Goal: Use online tool/utility: Utilize a website feature to perform a specific function

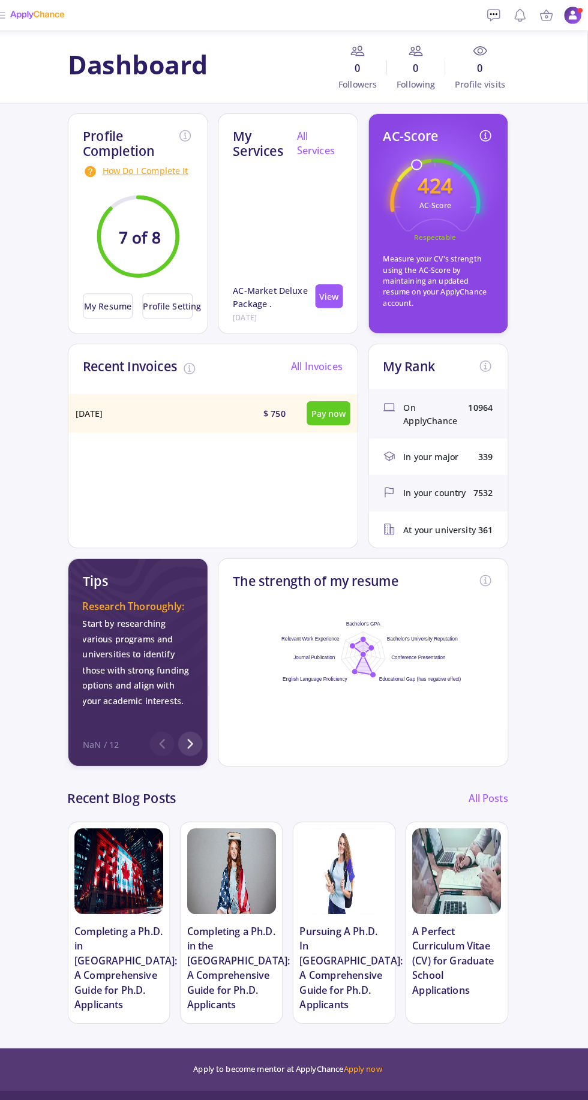
click at [577, 10] on img at bounding box center [573, 15] width 18 height 18
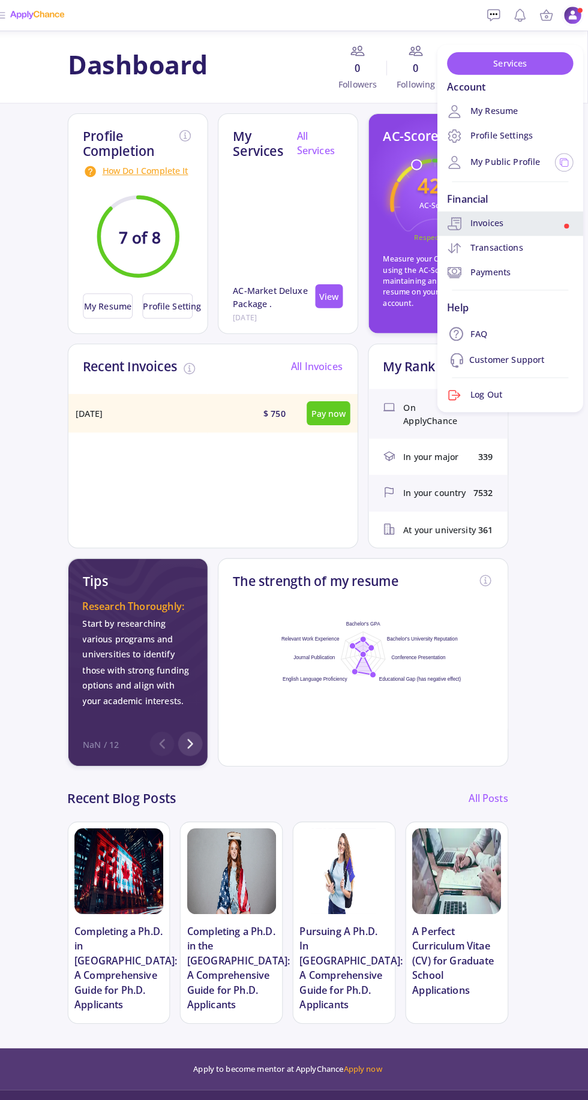
click at [566, 221] on span at bounding box center [566, 221] width 5 height 5
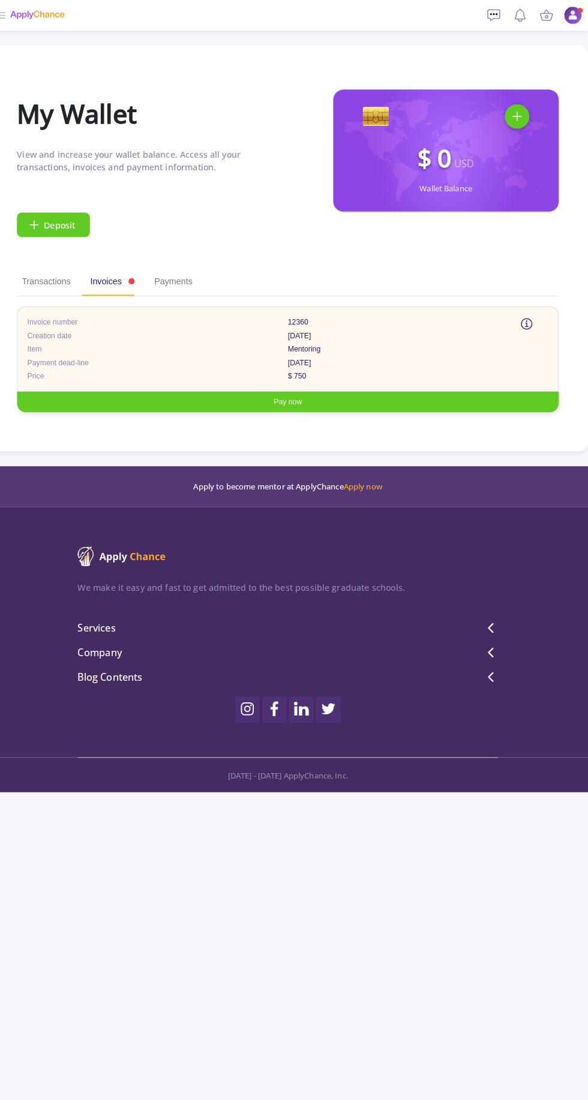
click at [577, 14] on img at bounding box center [573, 15] width 18 height 18
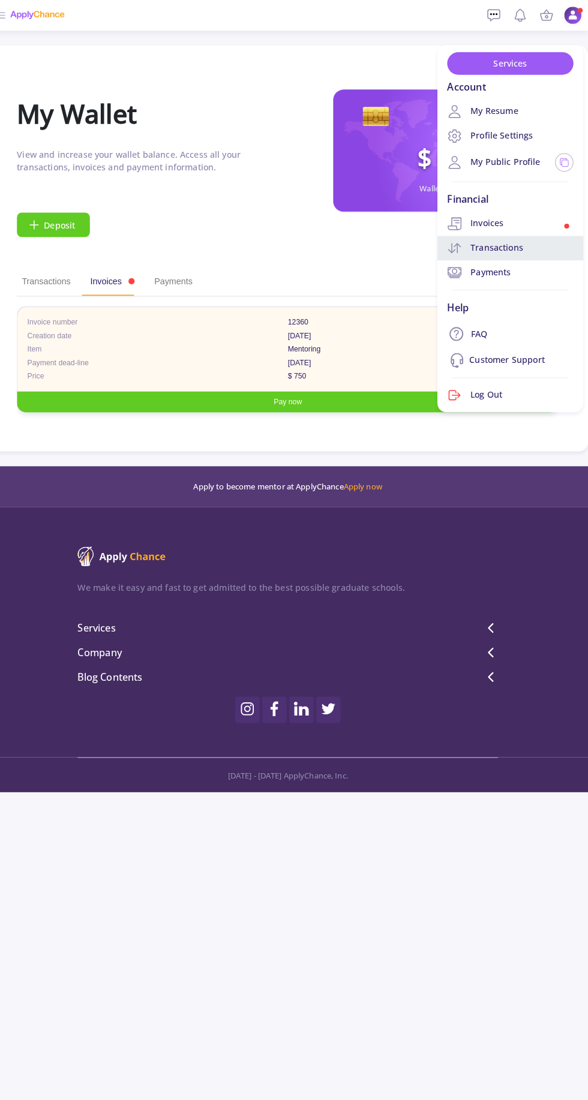
click at [557, 240] on link "Transactions" at bounding box center [511, 243] width 143 height 24
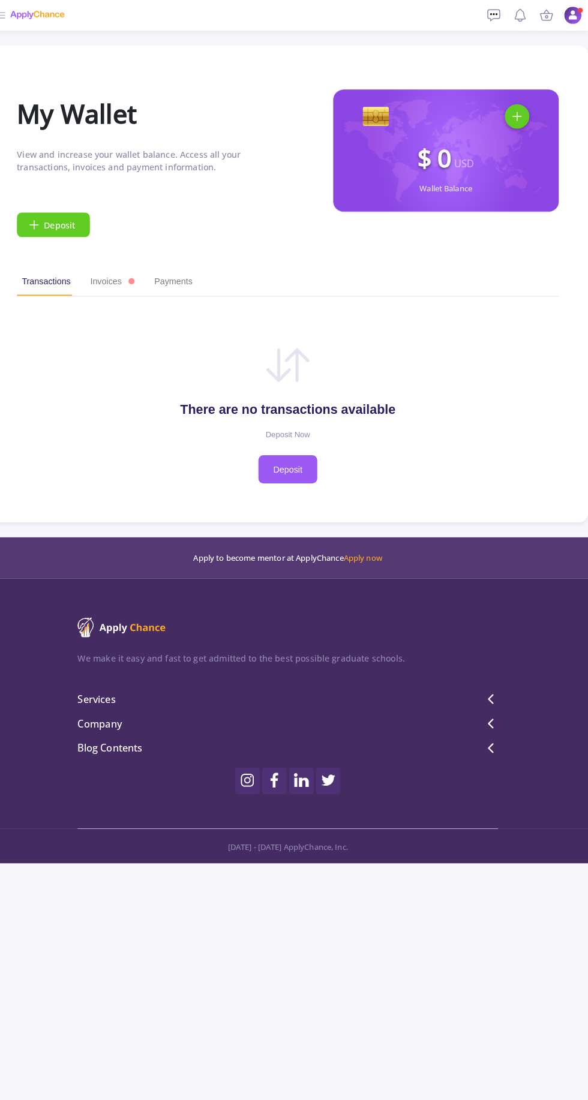
click at [577, 13] on img at bounding box center [573, 15] width 18 height 18
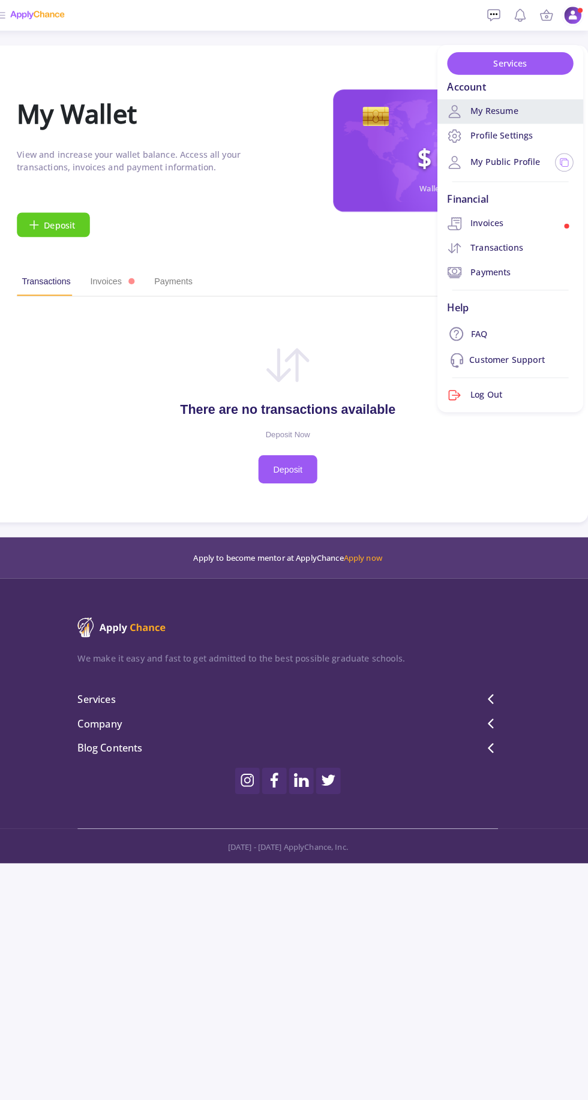
click at [555, 110] on link "My Resume" at bounding box center [511, 109] width 143 height 24
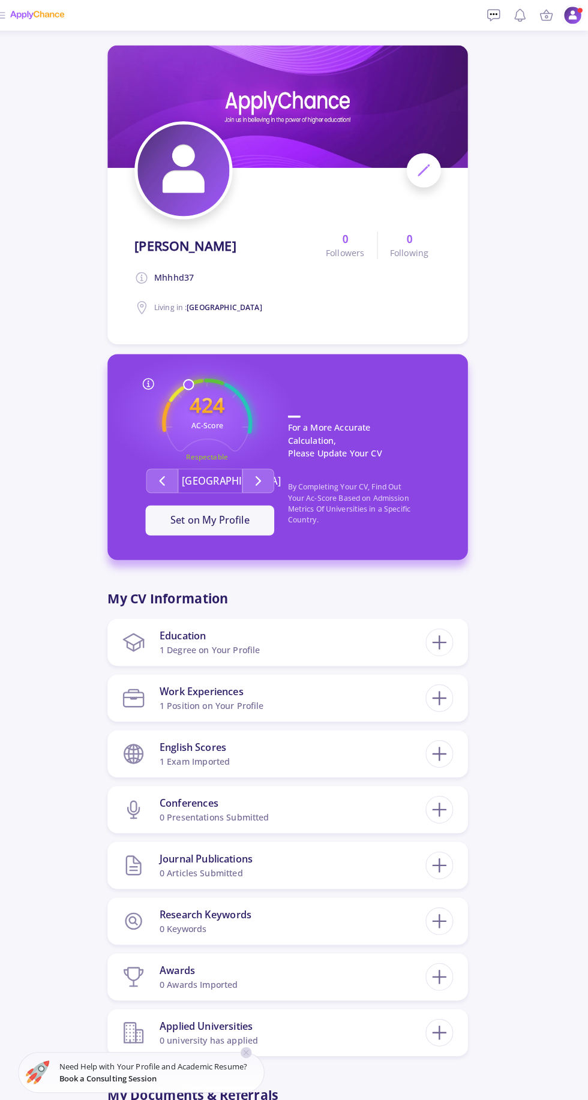
click at [264, 471] on icon "Second group" at bounding box center [265, 470] width 14 height 14
click at [358, 431] on p "For a More Accurate Calculation, Please Update Your CV" at bounding box center [370, 427] width 152 height 43
click at [264, 470] on icon "Second group" at bounding box center [265, 470] width 14 height 14
click at [546, 11] on icon at bounding box center [547, 15] width 14 height 14
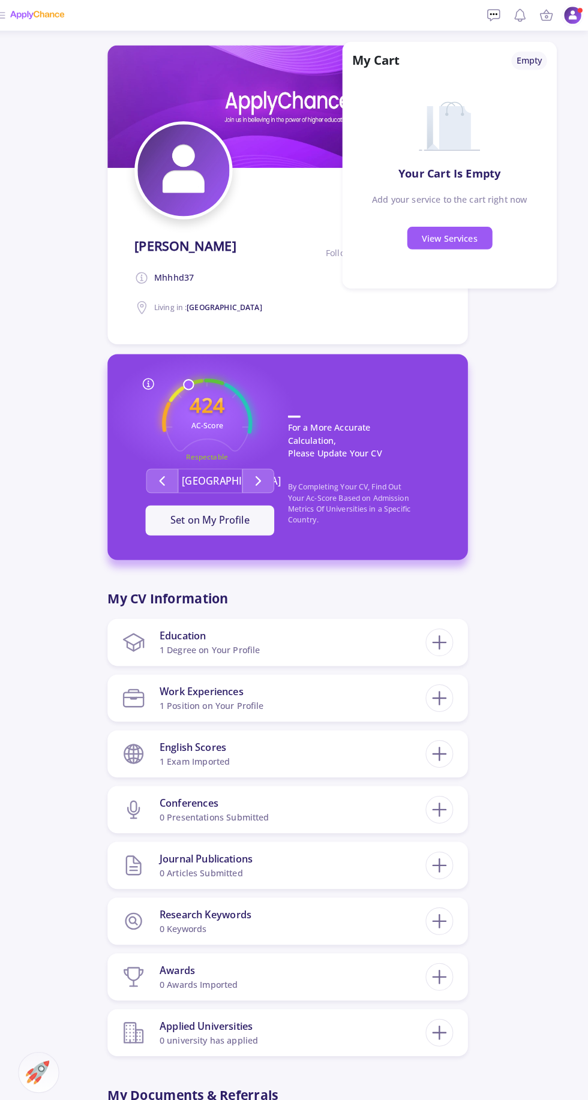
click at [520, 13] on icon at bounding box center [521, 15] width 14 height 14
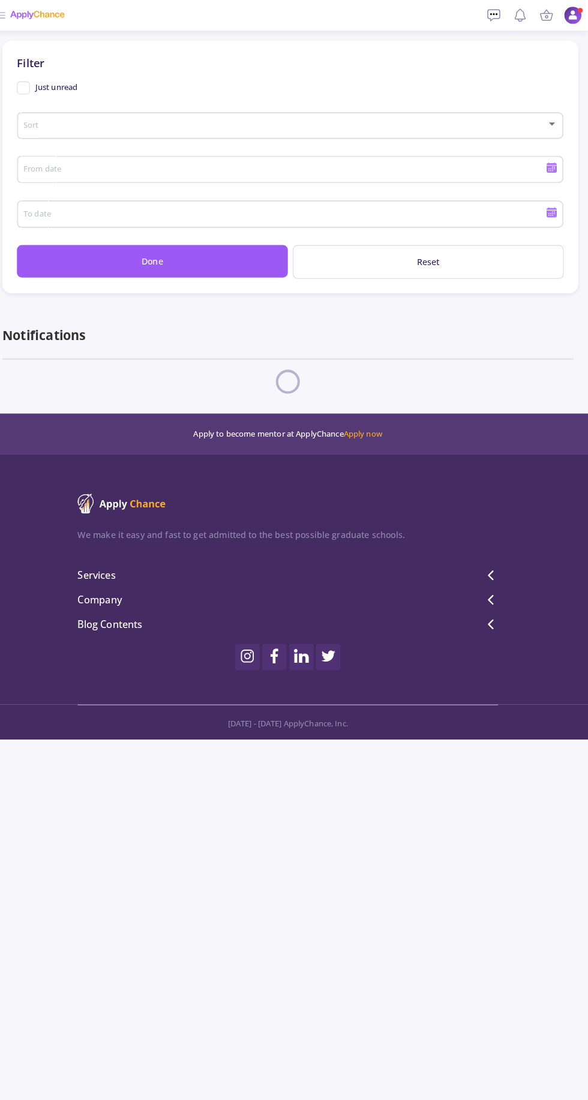
click at [501, 18] on icon at bounding box center [495, 15] width 14 height 14
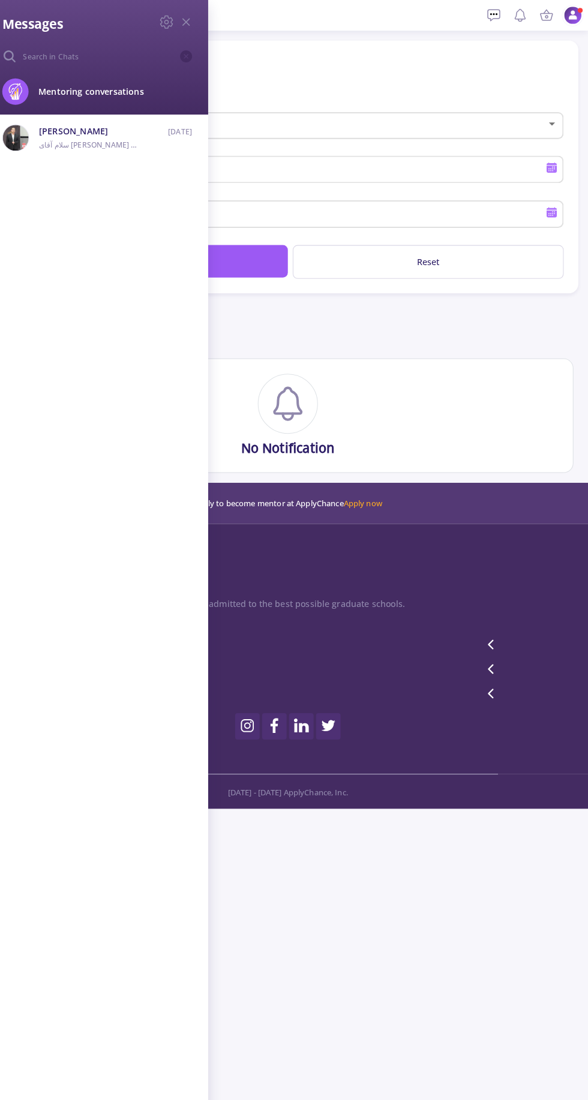
click at [483, 78] on div "Messages Mentoring conversations [PERSON_NAME] سلام آقای [PERSON_NAME] وضعیت پذ…" at bounding box center [294, 550] width 588 height 1100
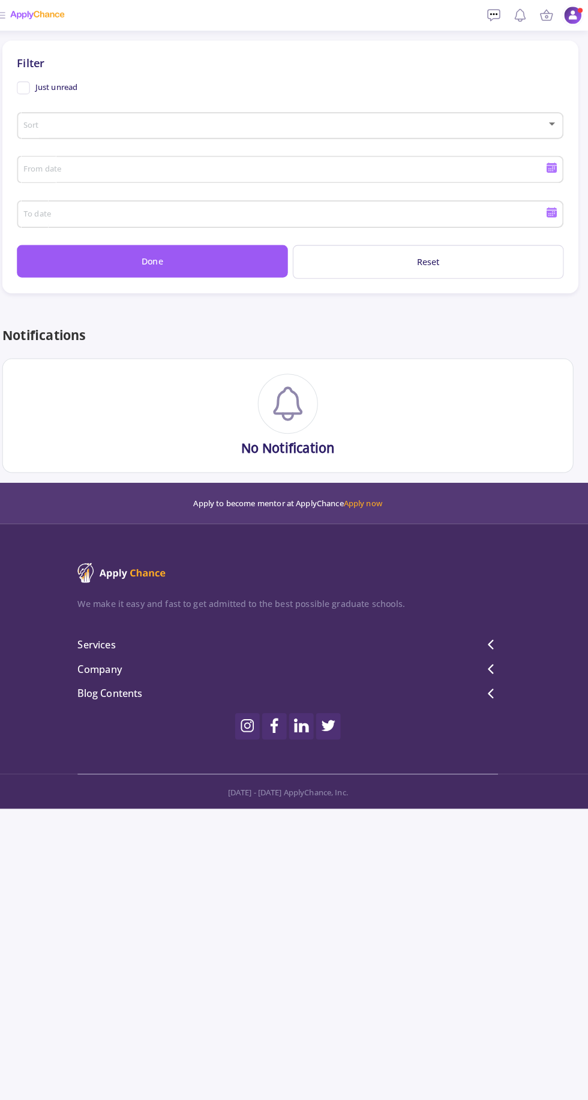
click at [480, 119] on span at bounding box center [293, 123] width 510 height 8
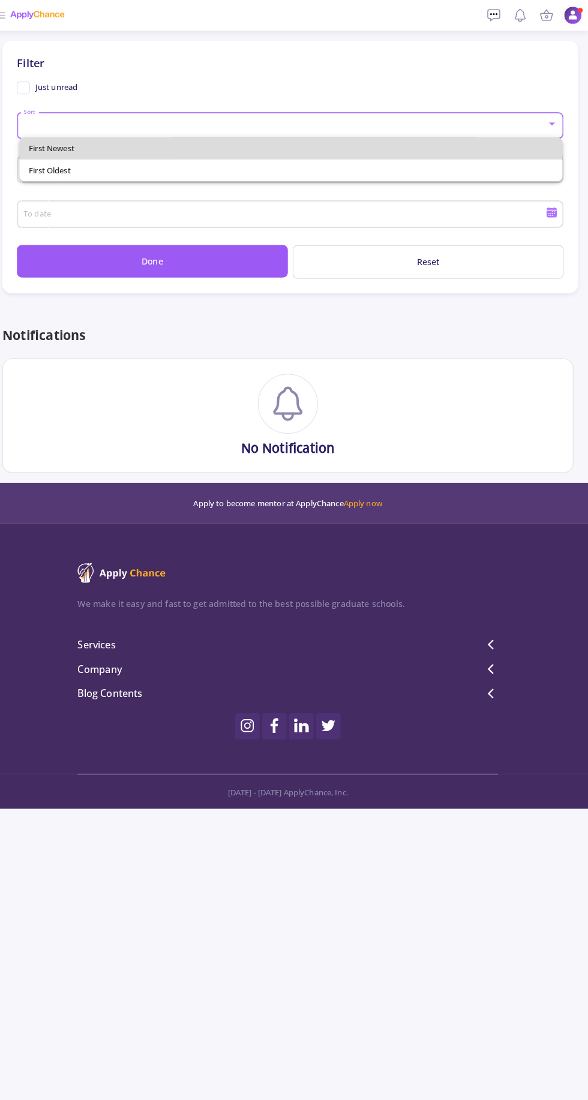
click at [473, 146] on span "First Newest" at bounding box center [297, 145] width 513 height 22
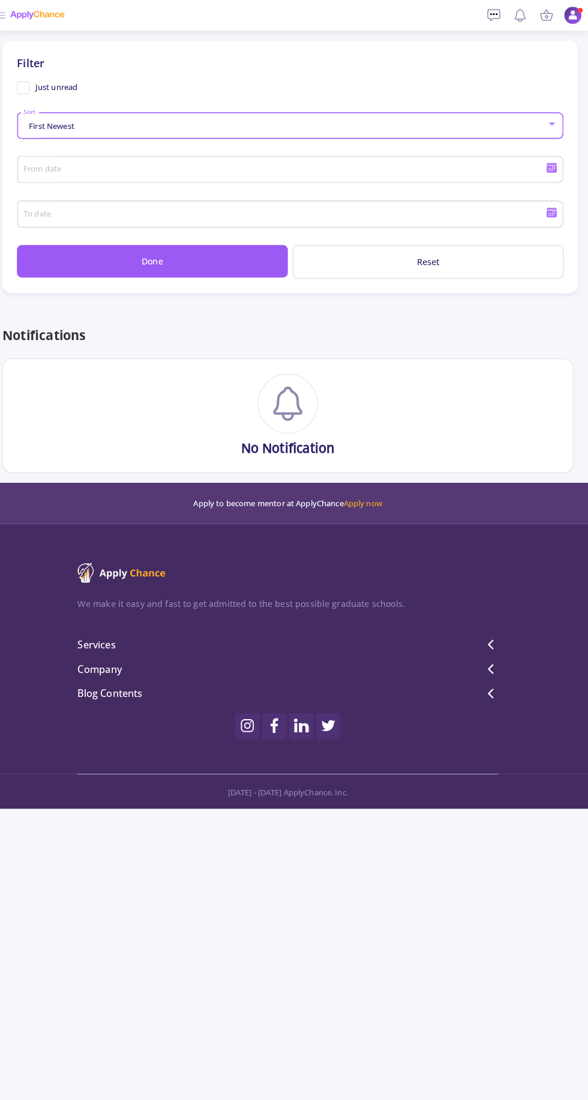
click at [487, 163] on input "From date" at bounding box center [292, 166] width 515 height 11
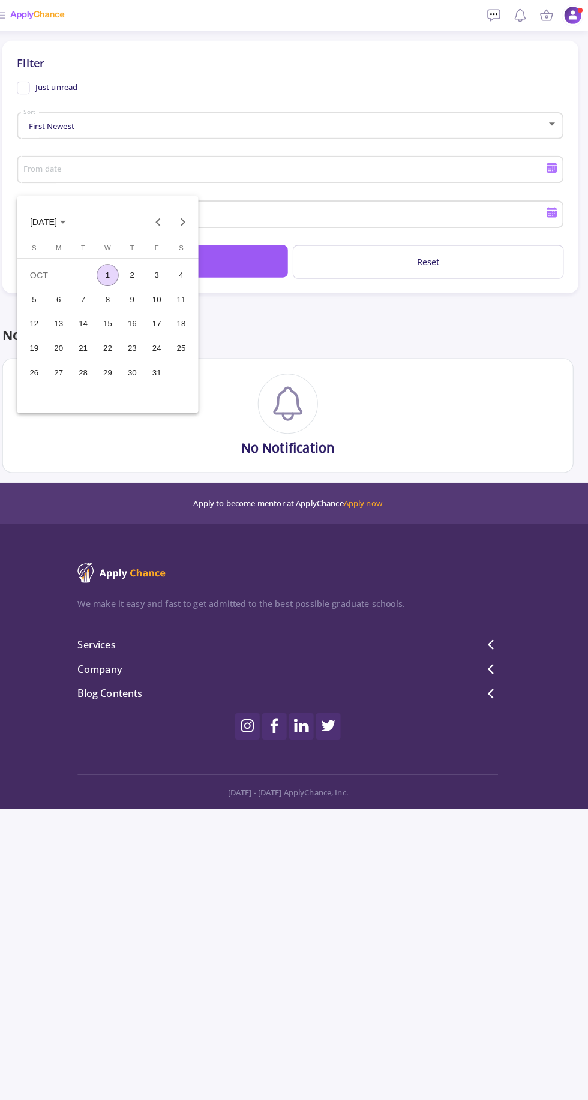
click at [480, 344] on div at bounding box center [293, 562] width 588 height 1100
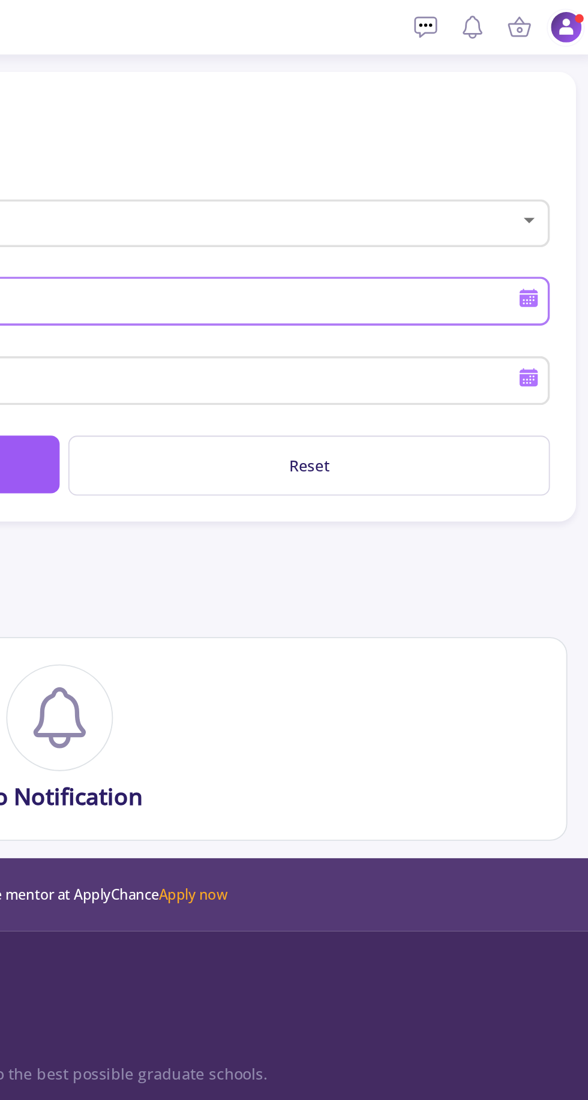
click at [520, 19] on icon at bounding box center [521, 15] width 14 height 14
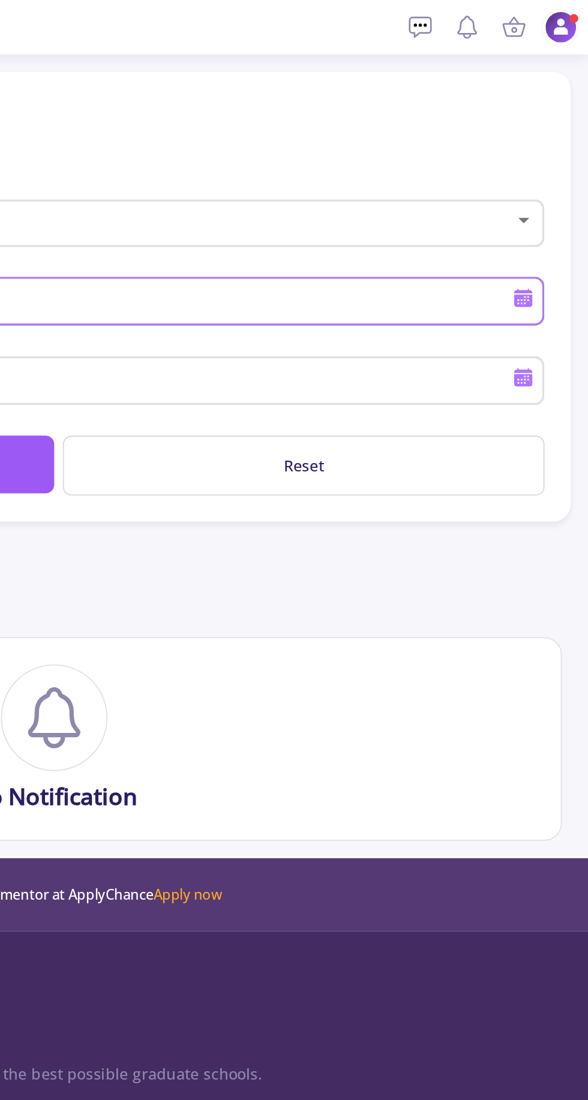
click at [576, 12] on img at bounding box center [573, 15] width 18 height 18
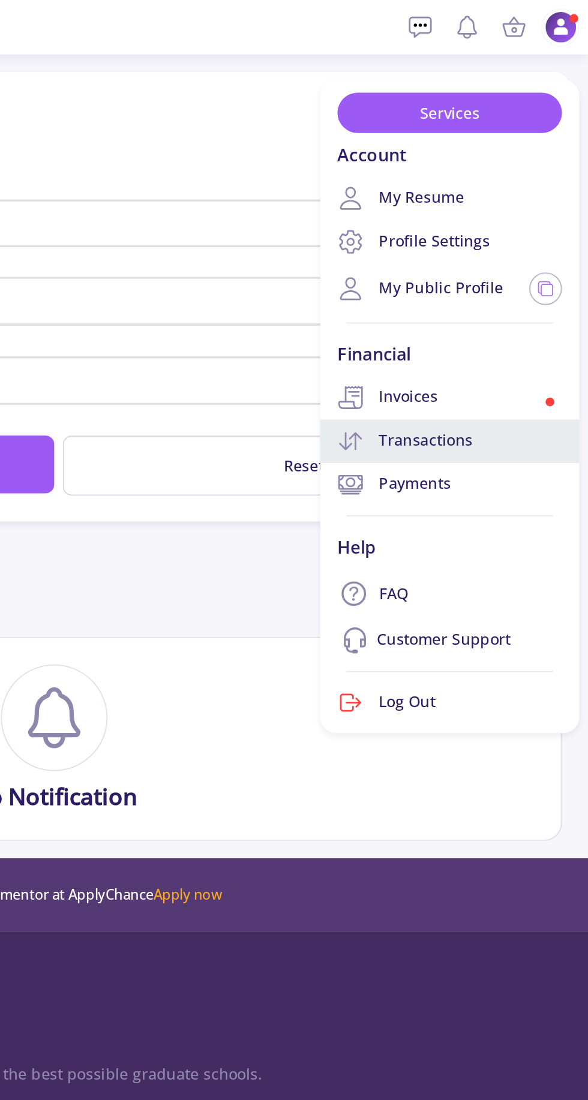
click at [531, 243] on link "Transactions" at bounding box center [511, 243] width 143 height 24
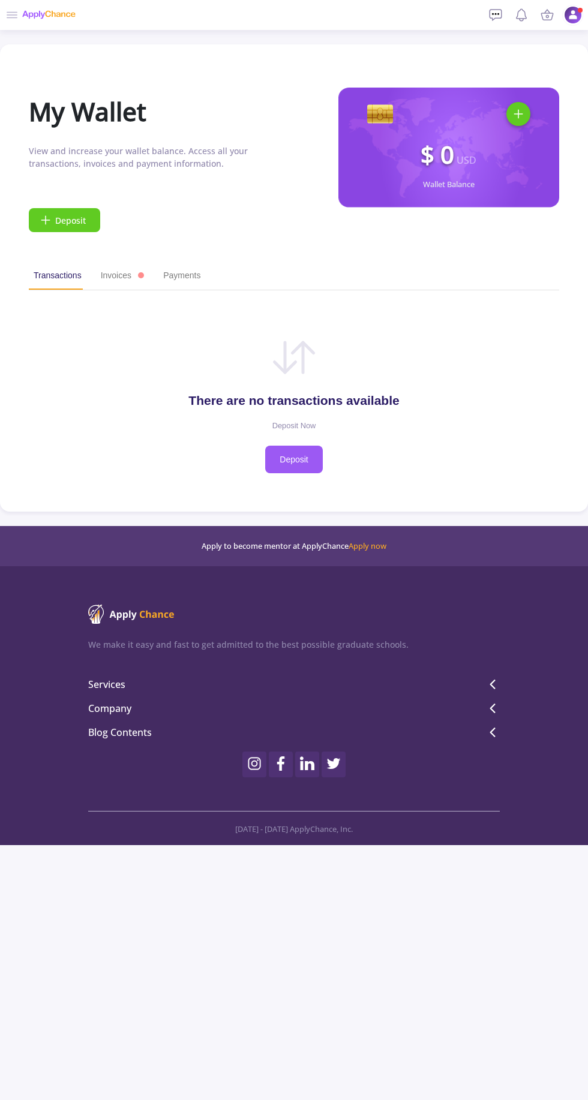
click at [570, 14] on img at bounding box center [573, 15] width 18 height 18
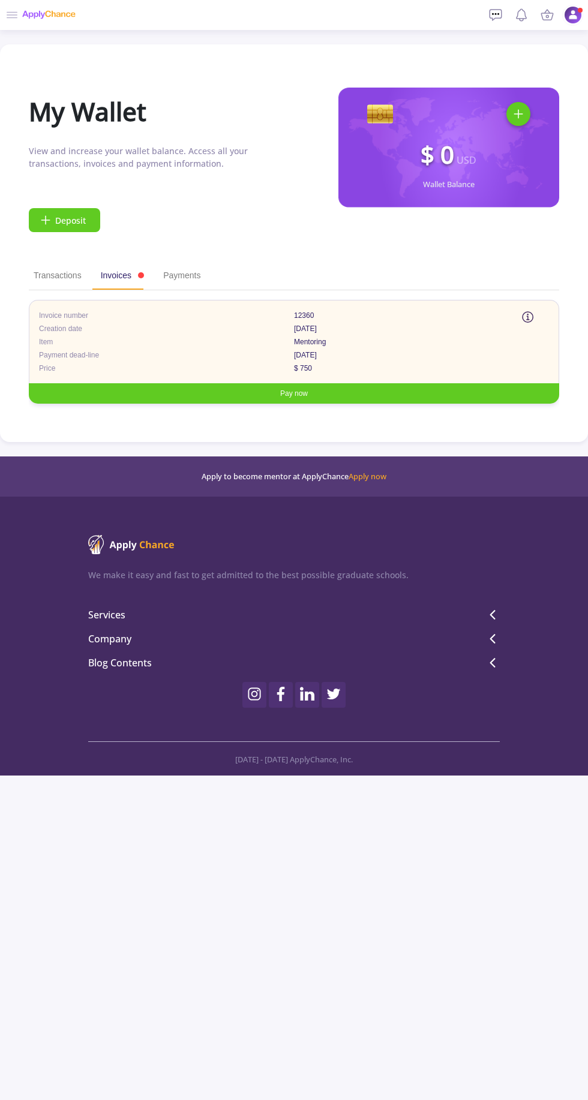
click at [490, 610] on span "Services" at bounding box center [293, 614] width 411 height 14
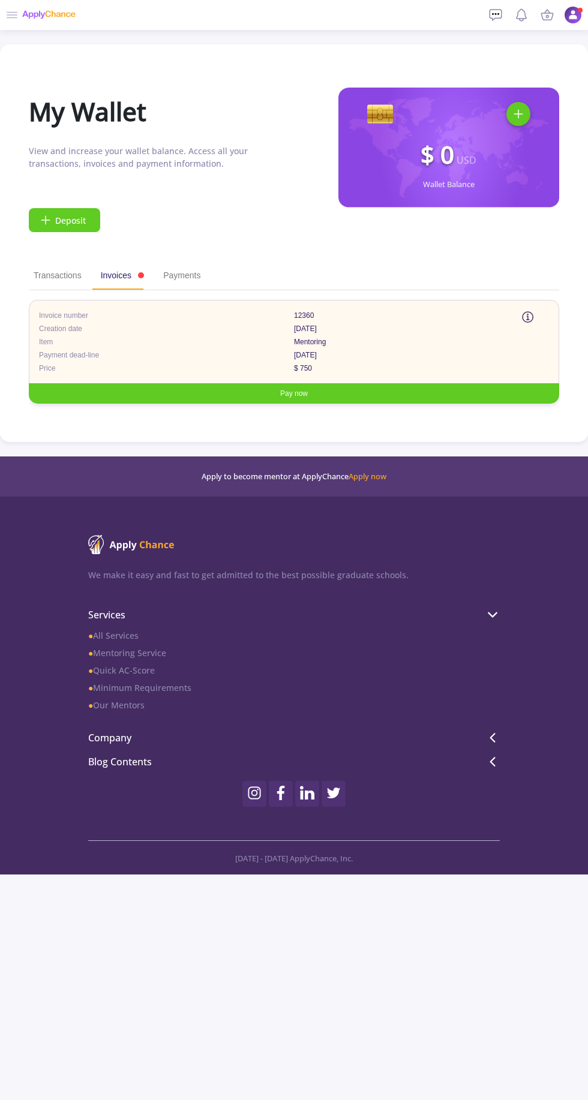
click at [478, 728] on div "Company ● FAQ ● Videos ● About us ● Privacy Policy ● Terms and Conditions ● Con…" at bounding box center [293, 740] width 411 height 24
click at [144, 666] on link "● Quick AC-Score" at bounding box center [293, 670] width 411 height 13
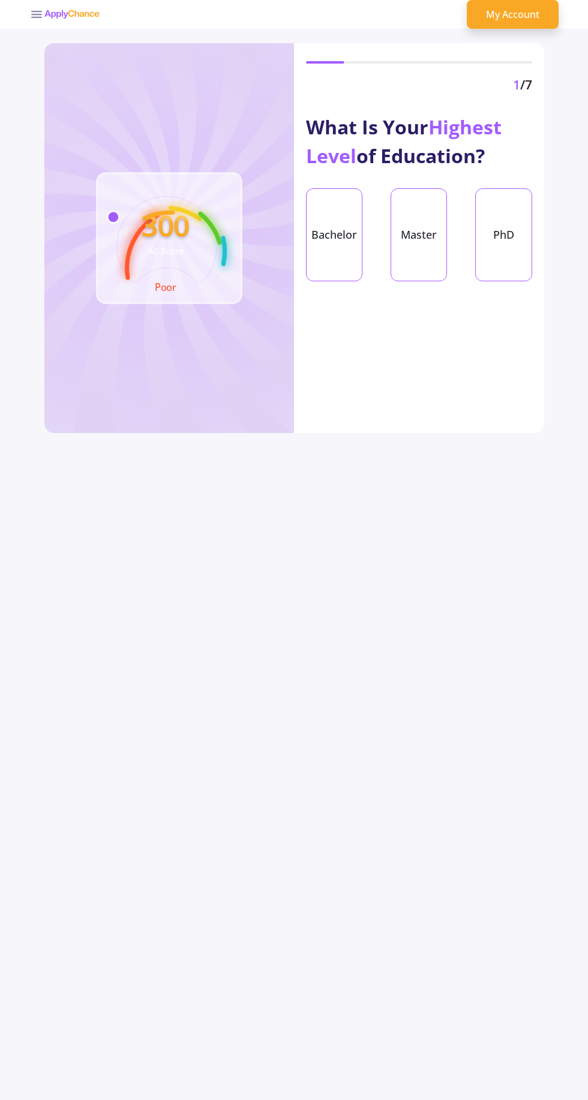
click at [331, 234] on div "Bachelor" at bounding box center [334, 234] width 56 height 93
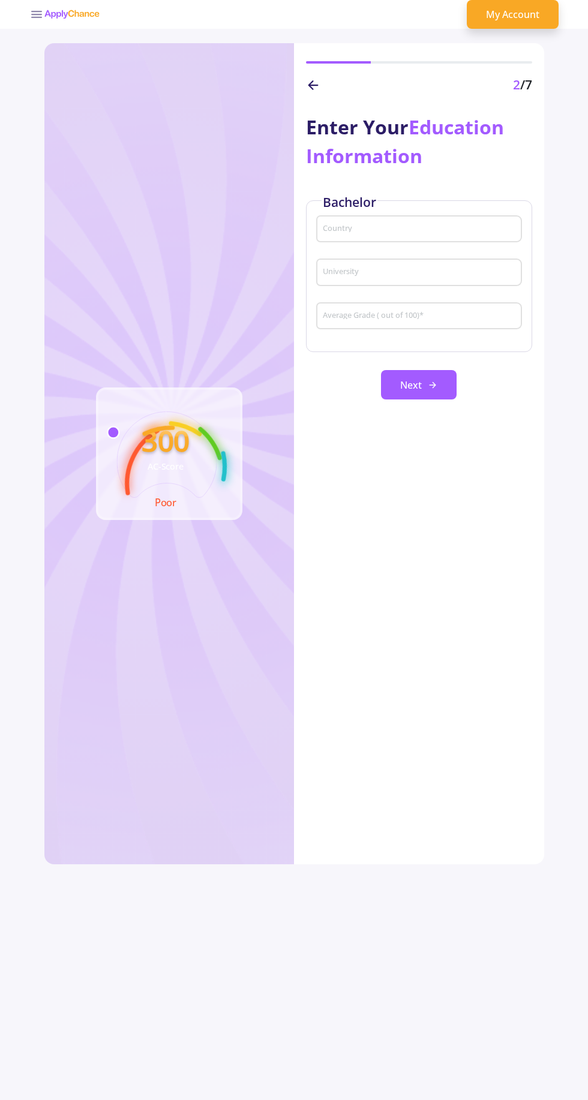
click at [501, 228] on input "Country" at bounding box center [420, 229] width 197 height 11
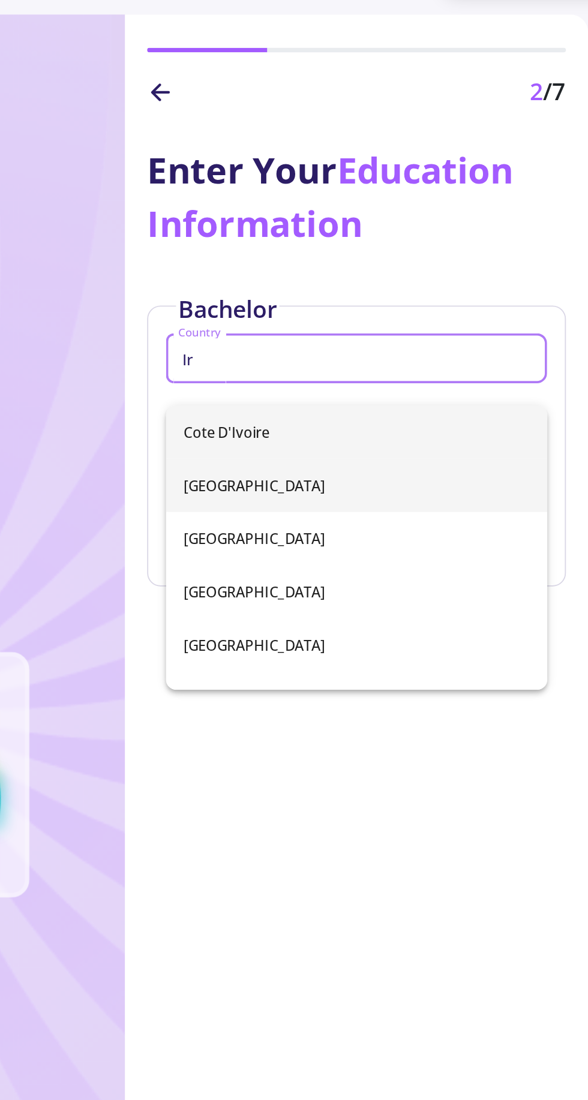
click at [398, 302] on span "[GEOGRAPHIC_DATA]" at bounding box center [419, 297] width 186 height 29
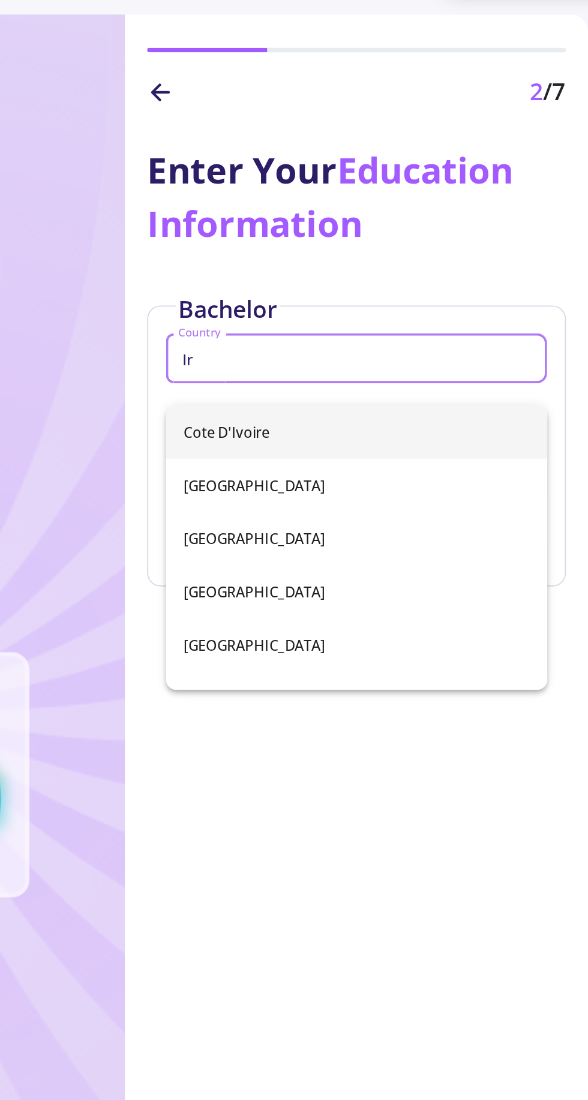
type input "[GEOGRAPHIC_DATA]"
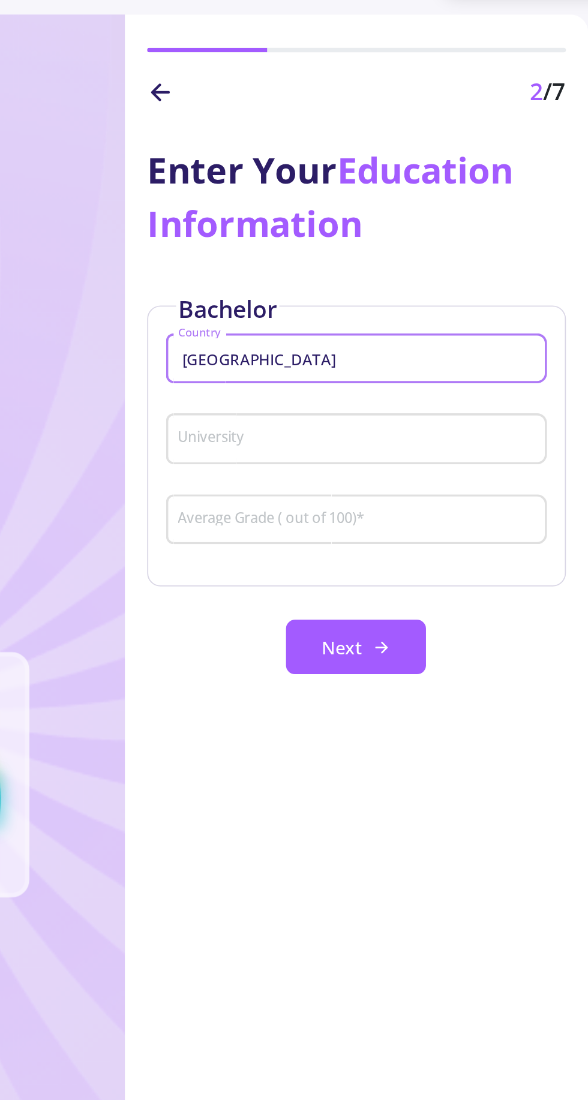
click at [449, 271] on input "University" at bounding box center [420, 272] width 197 height 11
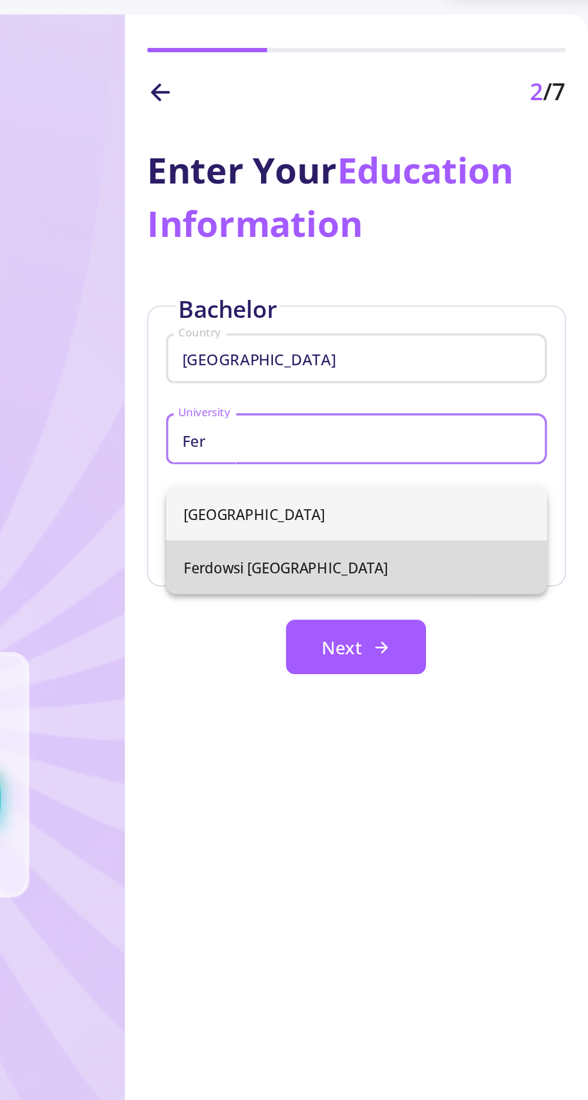
click at [476, 345] on span "Ferdowsi [GEOGRAPHIC_DATA]" at bounding box center [419, 341] width 186 height 29
type input "Ferdowsi [GEOGRAPHIC_DATA]"
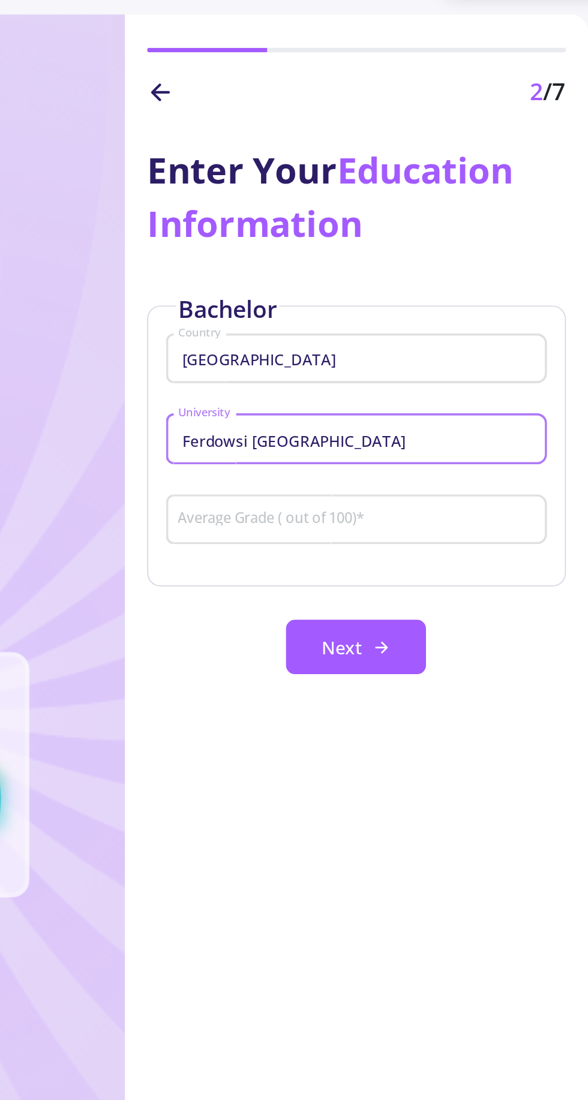
click at [480, 319] on input "Average Grade ( out of 100) *" at bounding box center [420, 316] width 197 height 11
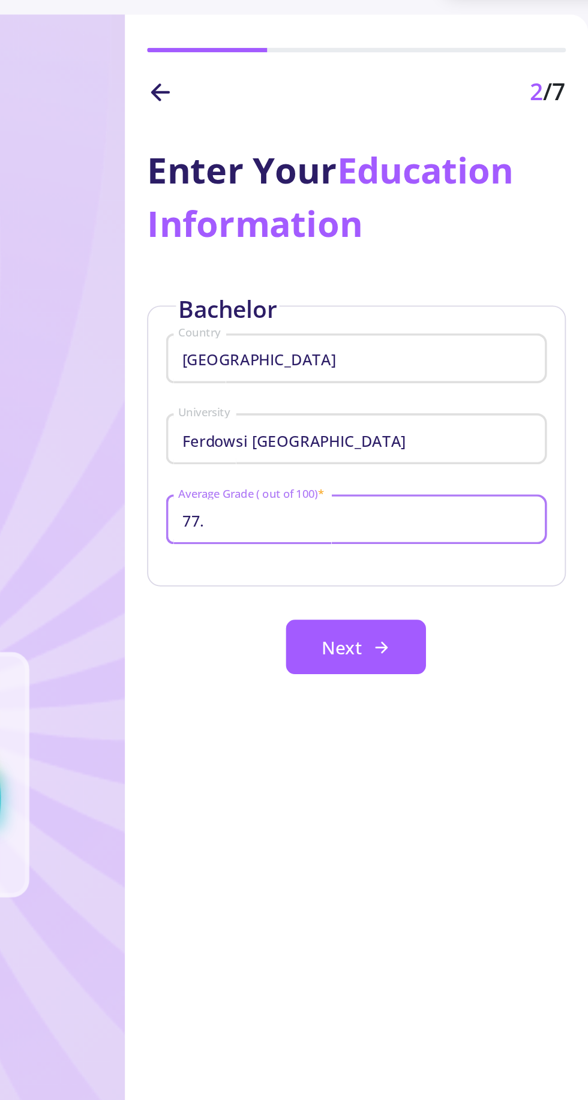
type input "77.5"
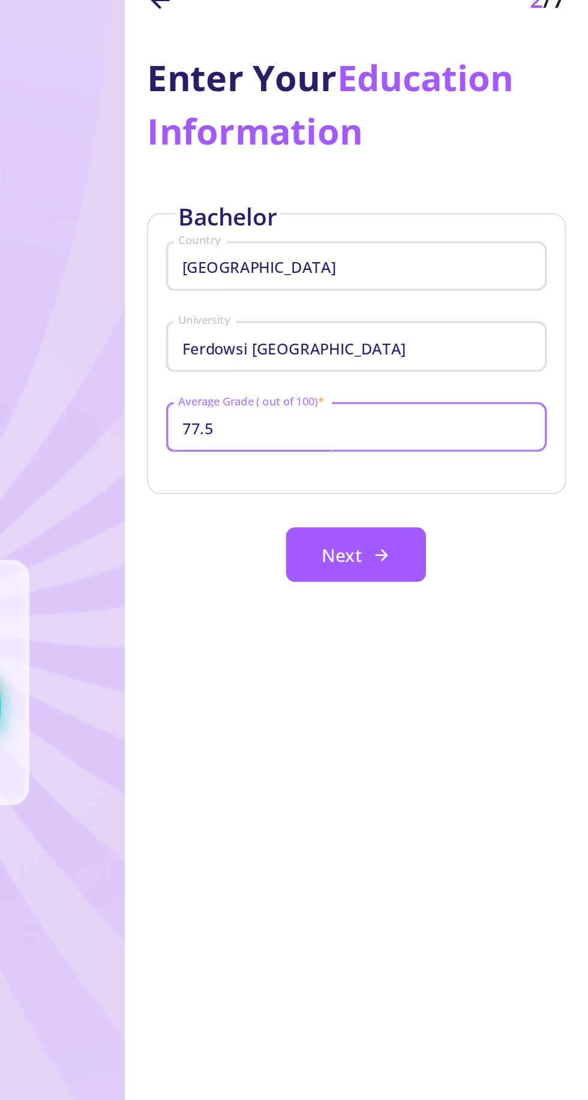
click at [433, 387] on polyline at bounding box center [434, 384] width 3 height 5
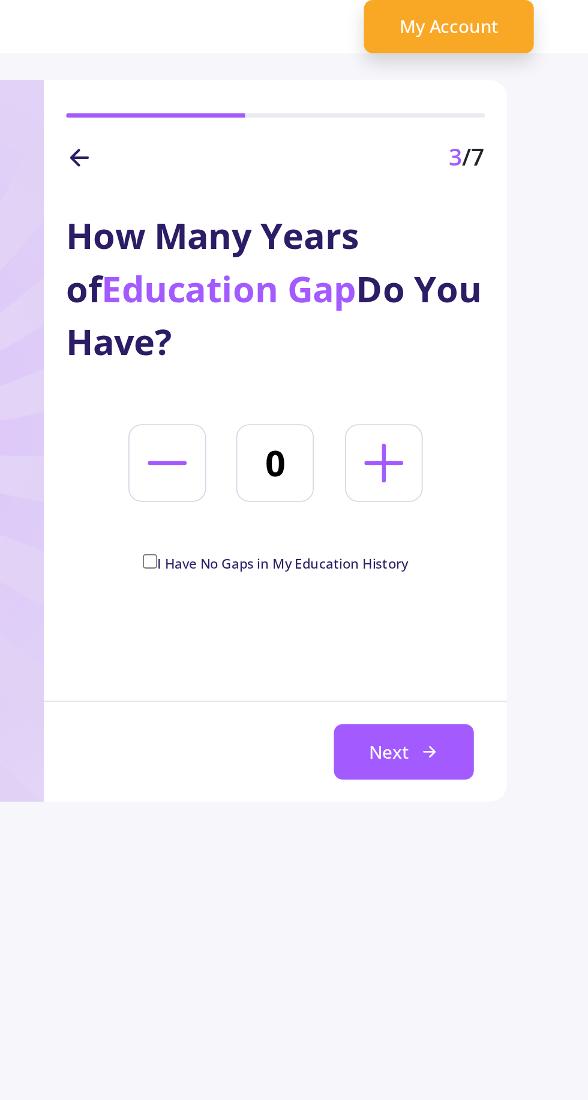
click at [480, 250] on line at bounding box center [477, 250] width 19 height 0
type input "1"
click at [459, 305] on span "I Have No Gaps in My Education History" at bounding box center [422, 304] width 135 height 10
click at [355, 305] on input "I Have No Gaps in My Education History" at bounding box center [351, 303] width 8 height 8
checkbox input "true"
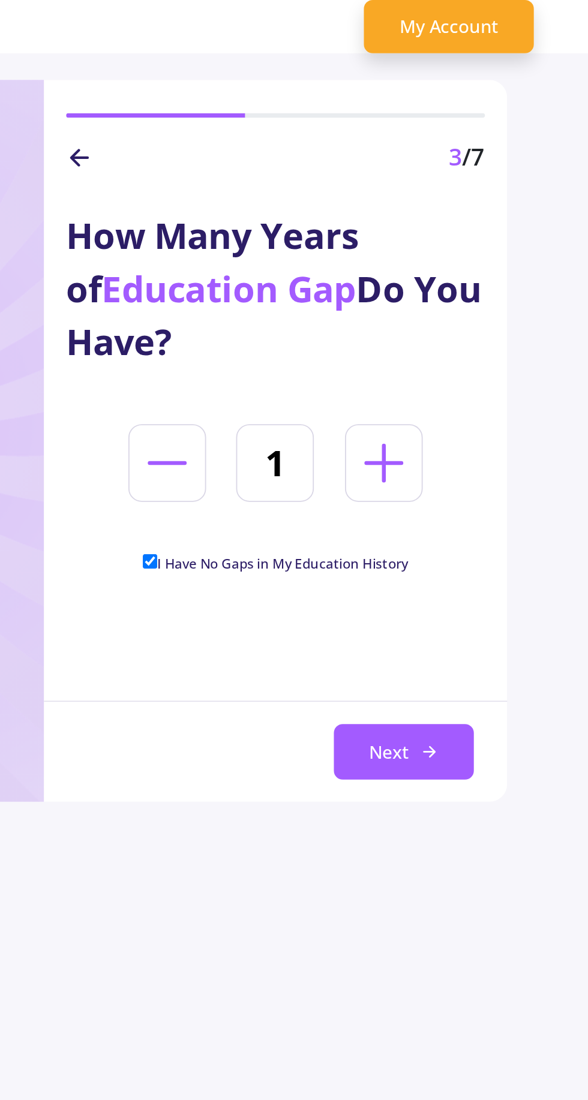
type input "0"
click at [466, 301] on span "I Have No Gaps in My Education History" at bounding box center [422, 304] width 135 height 10
click at [355, 301] on input "I Have No Gaps in My Education History" at bounding box center [351, 303] width 8 height 8
checkbox input "false"
click at [483, 250] on line at bounding box center [477, 250] width 19 height 0
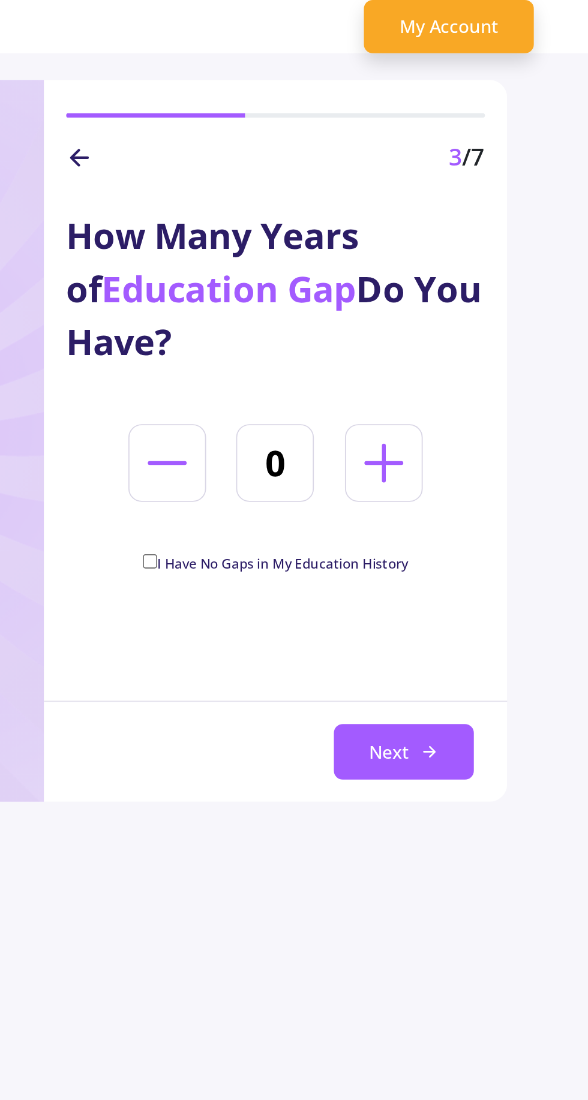
type input "1"
click at [493, 403] on button "Next" at bounding box center [488, 406] width 76 height 30
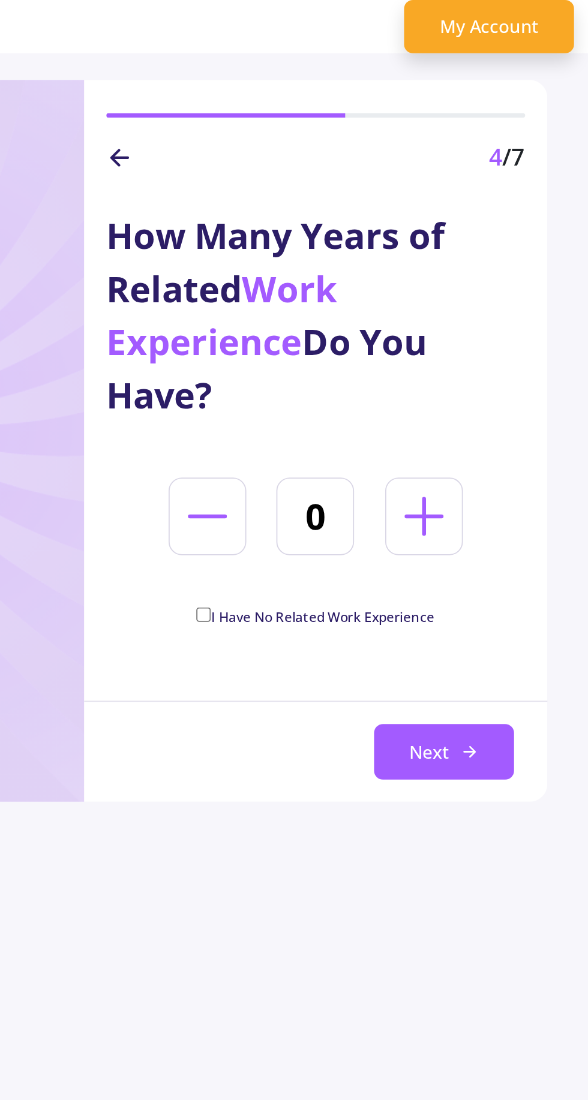
click at [472, 285] on icon at bounding box center [477, 279] width 34 height 34
type input "1"
click at [450, 335] on span "I Have No Related Work Experience" at bounding box center [422, 333] width 121 height 10
click at [362, 335] on input "I Have No Related Work Experience" at bounding box center [358, 332] width 8 height 8
checkbox input "true"
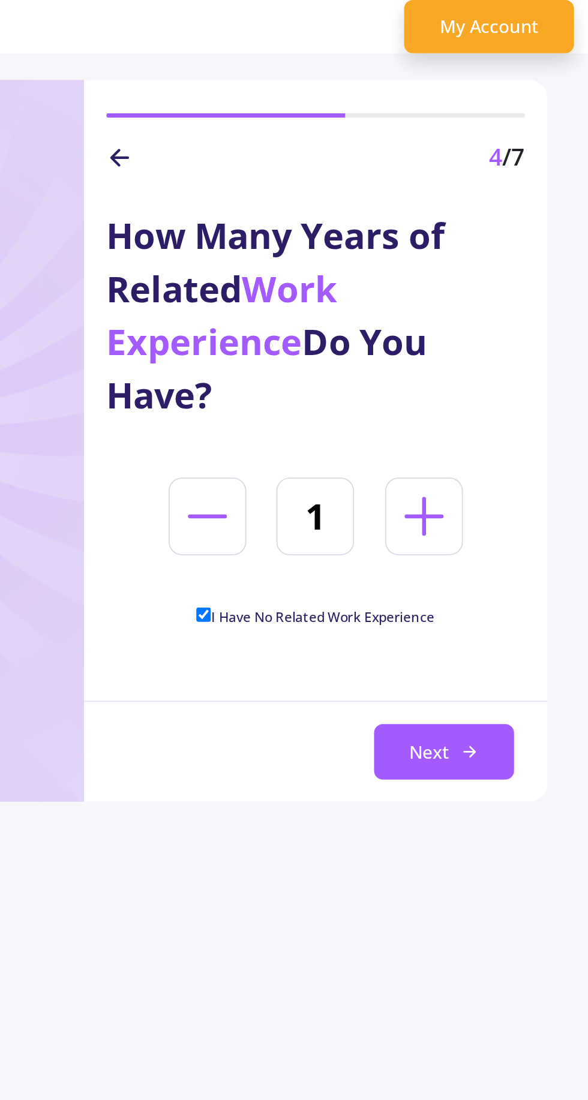
type input "0"
click at [469, 329] on span "I Have No Related Work Experience" at bounding box center [422, 333] width 121 height 10
click at [362, 329] on input "I Have No Related Work Experience" at bounding box center [358, 332] width 8 height 8
checkbox input "false"
click at [484, 267] on icon at bounding box center [477, 279] width 34 height 34
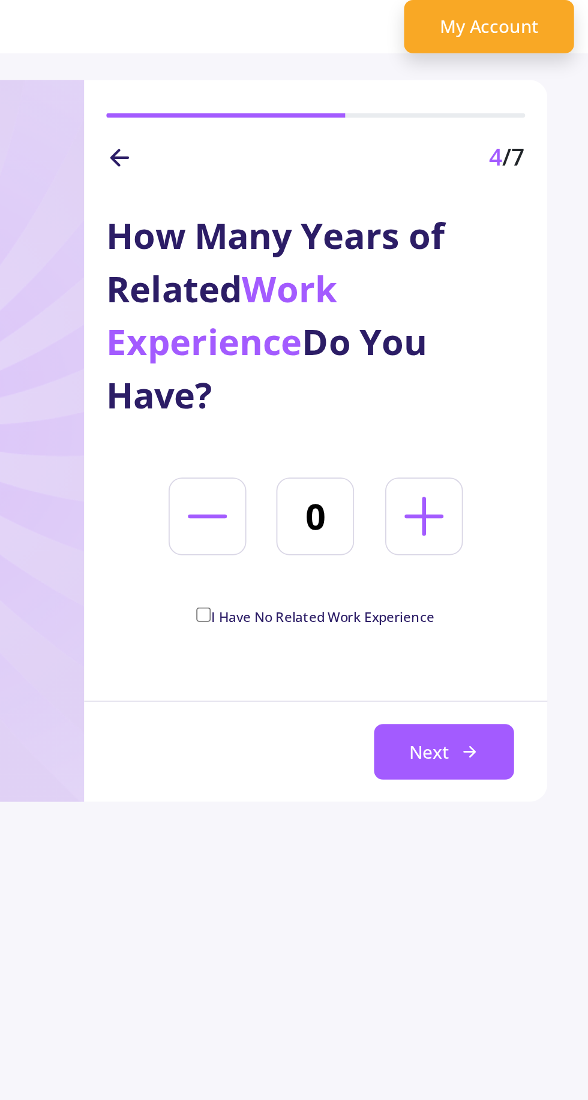
type input "1"
click at [493, 397] on button "Next" at bounding box center [488, 406] width 76 height 30
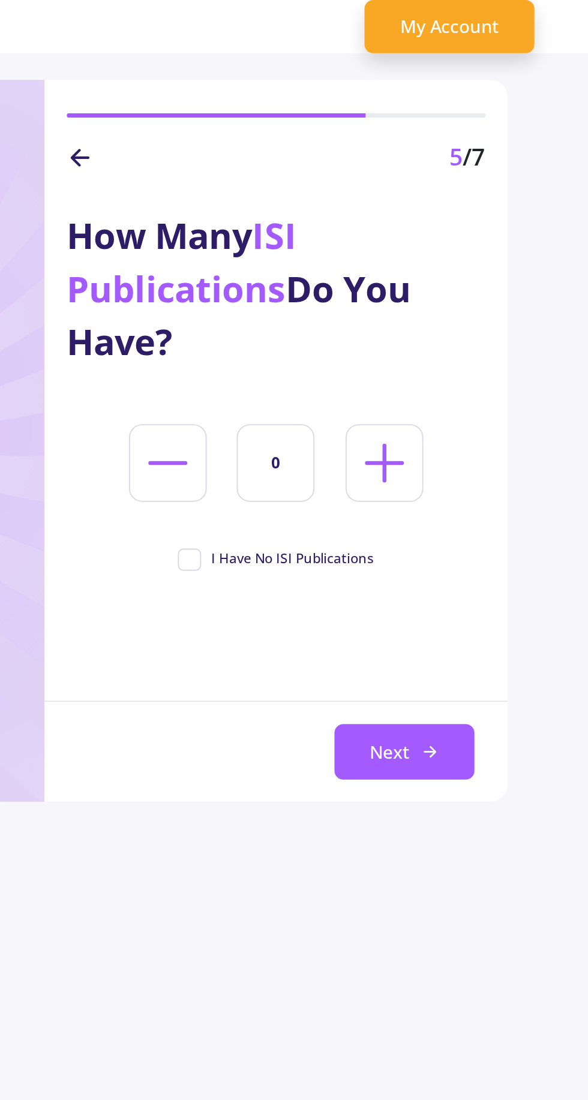
click at [462, 299] on span "I Have No ISI Publications" at bounding box center [428, 301] width 88 height 11
click at [374, 299] on input "I Have No ISI Publications" at bounding box center [370, 300] width 8 height 8
checkbox input "true"
click at [489, 406] on button "Next" at bounding box center [488, 406] width 76 height 30
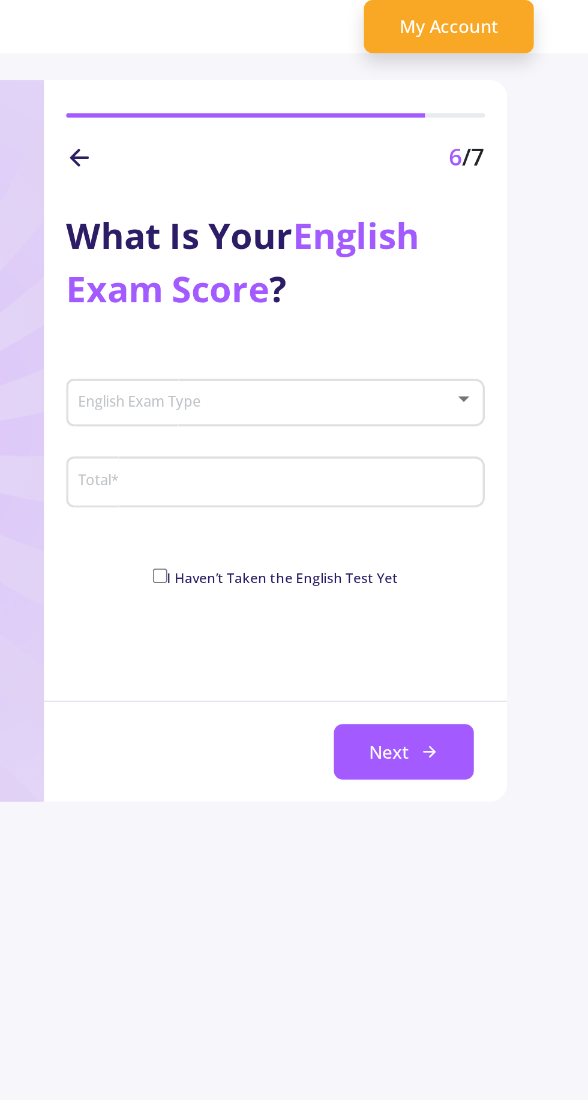
click at [504, 216] on span at bounding box center [415, 217] width 200 height 8
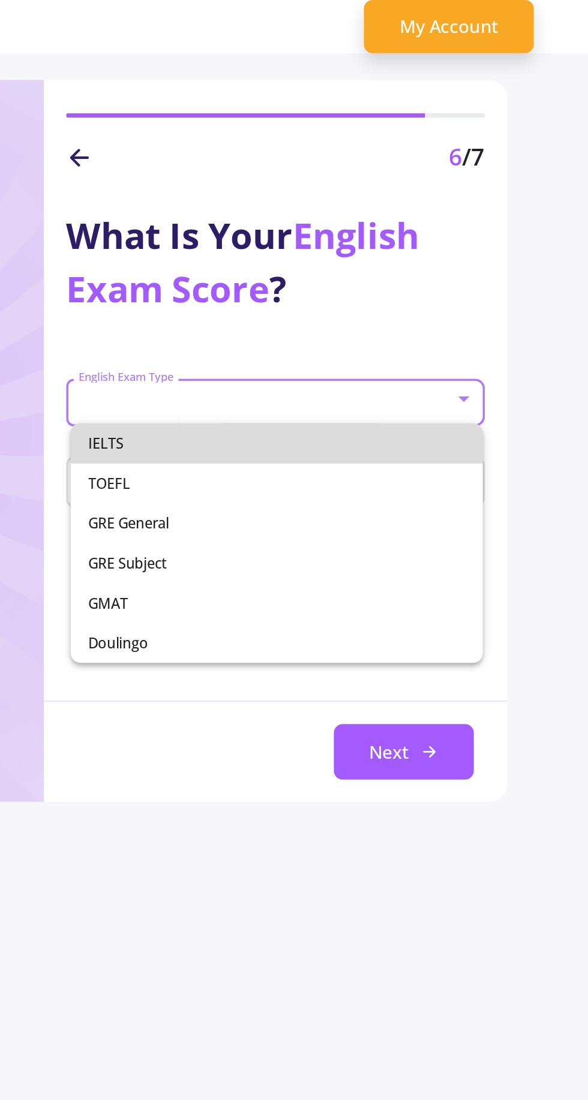
click at [492, 243] on span "IELTS" at bounding box center [419, 239] width 203 height 22
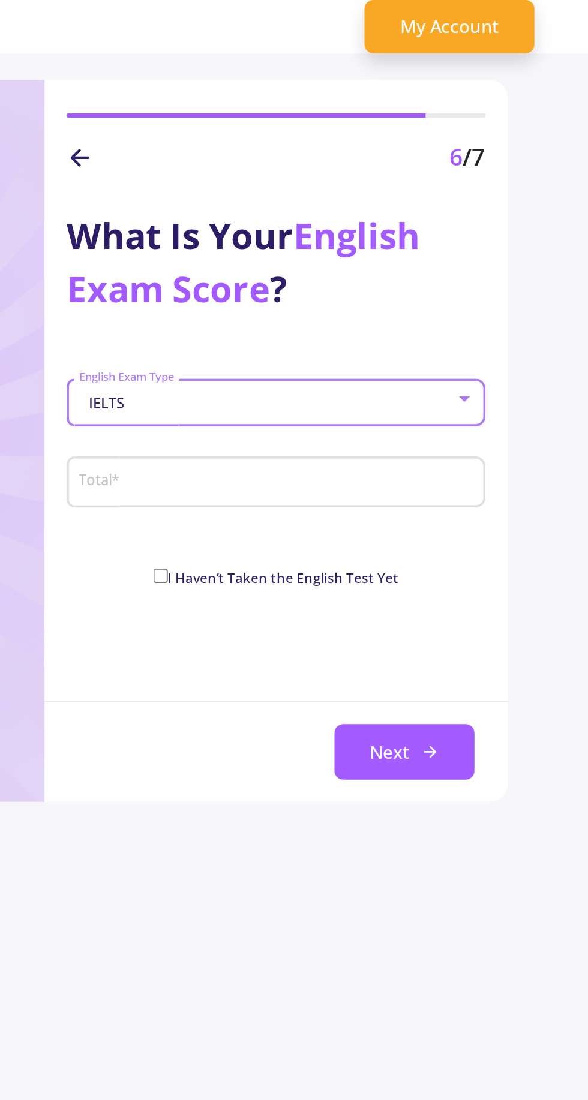
click at [507, 264] on input "Total *" at bounding box center [420, 260] width 217 height 11
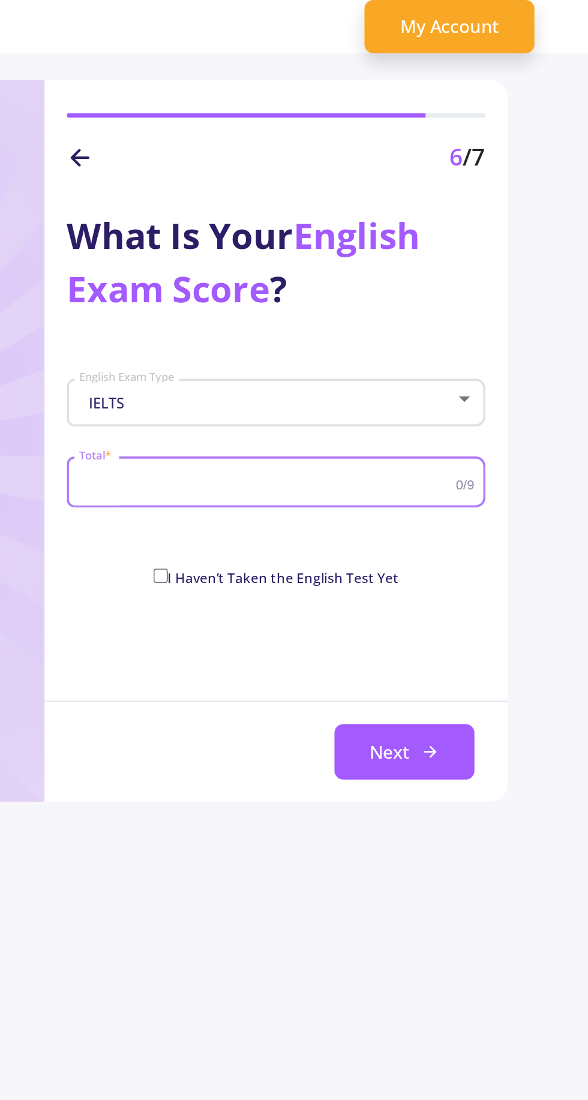
type input "7"
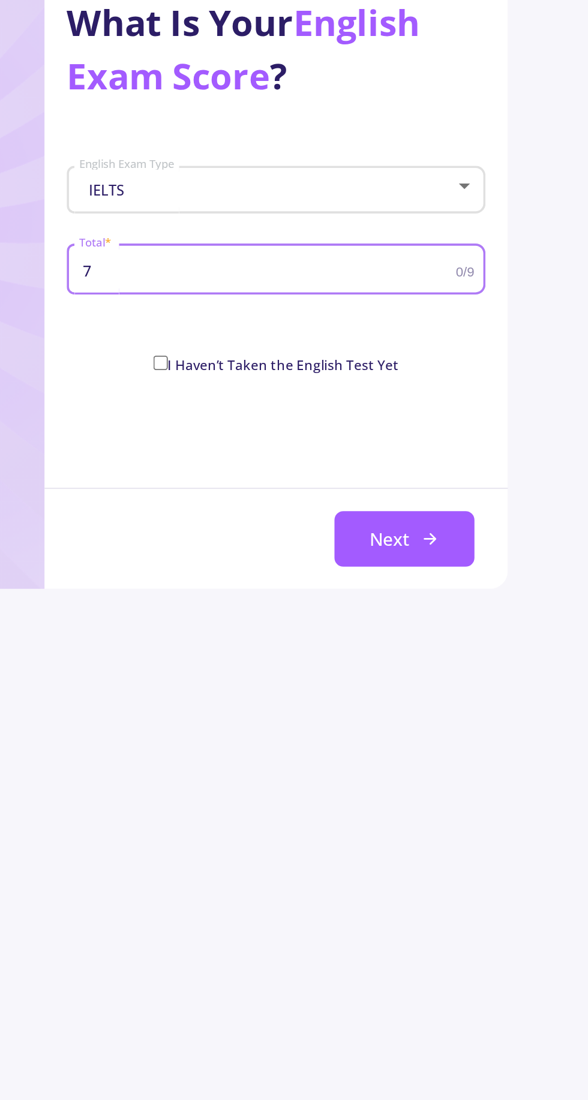
click at [501, 409] on icon at bounding box center [502, 406] width 10 height 10
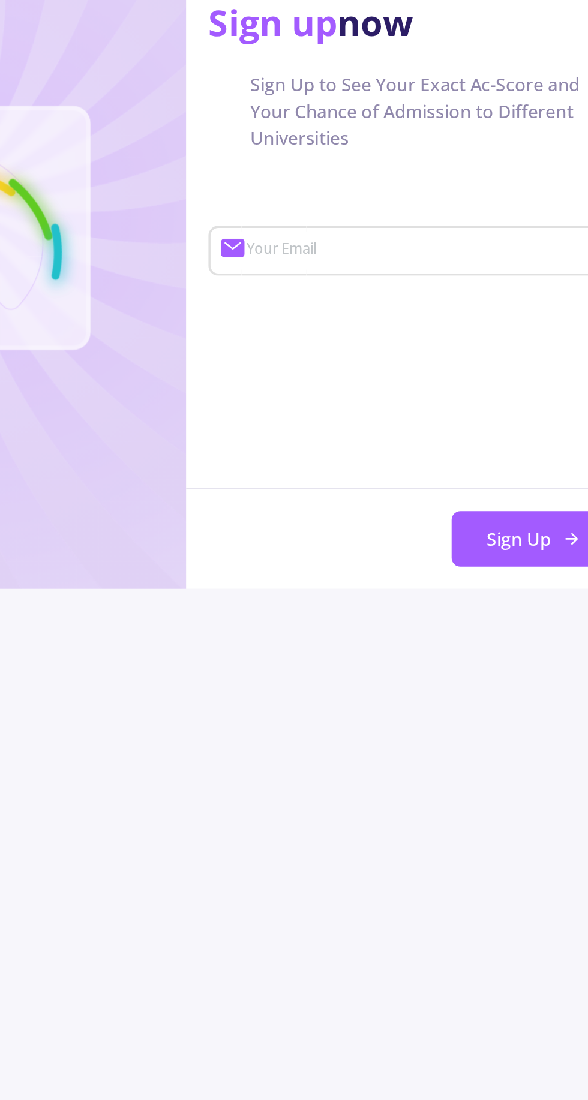
click at [446, 253] on input "Your Email" at bounding box center [427, 250] width 203 height 11
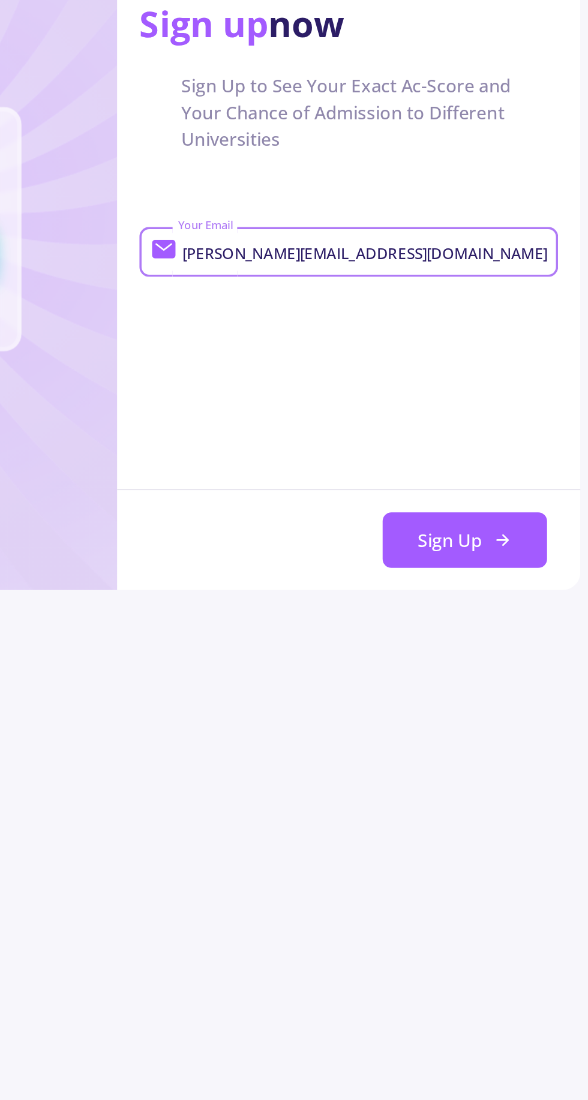
type input "[PERSON_NAME][EMAIL_ADDRESS][DOMAIN_NAME]"
click at [494, 406] on button "Sign Up" at bounding box center [481, 406] width 89 height 30
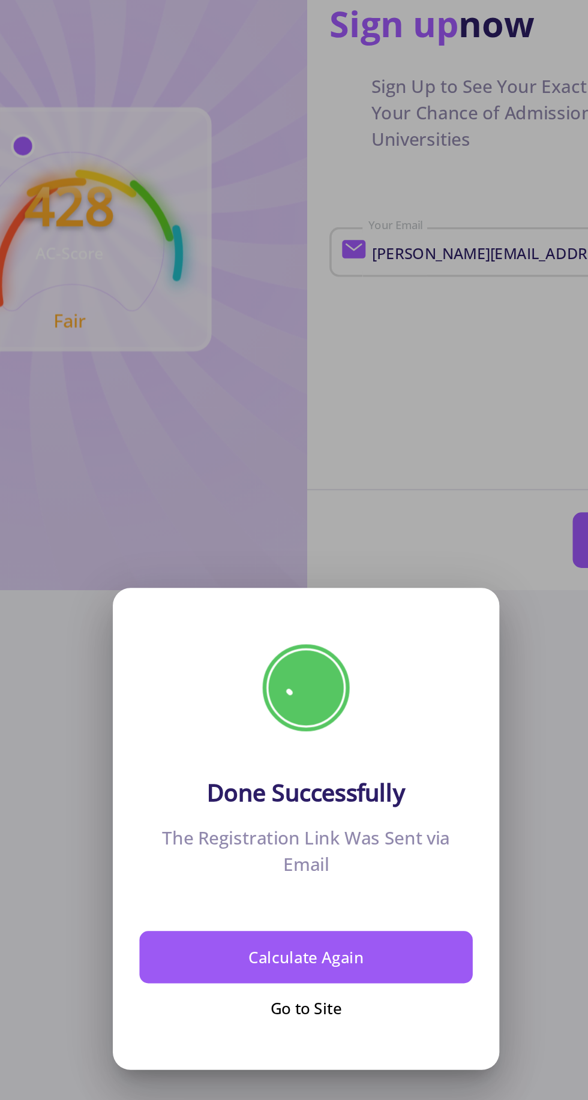
click at [344, 628] on button "Calculate Again" at bounding box center [293, 631] width 180 height 28
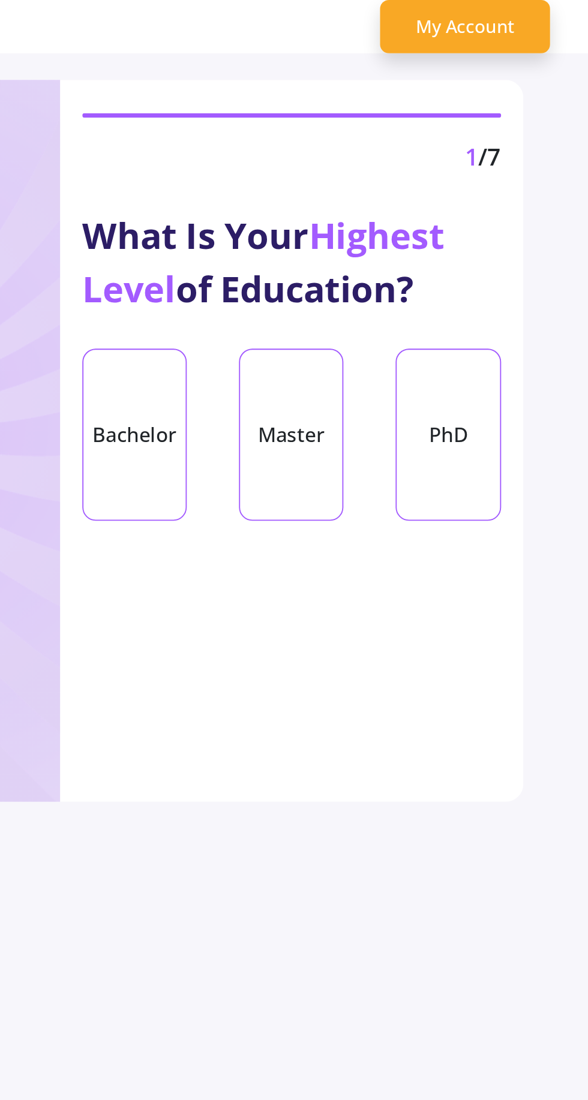
click at [538, 20] on link "My Account" at bounding box center [512, 14] width 92 height 29
